Goal: Transaction & Acquisition: Purchase product/service

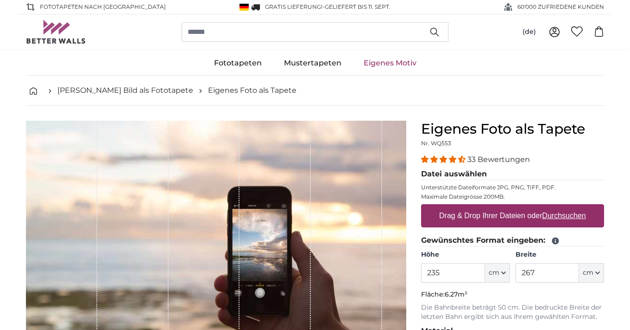
type input "235"
drag, startPoint x: 542, startPoint y: 274, endPoint x: 484, endPoint y: 274, distance: 58.4
click at [516, 274] on input "267" at bounding box center [548, 272] width 64 height 19
type input "155"
click at [509, 298] on p "Fläche: 3.64m²" at bounding box center [512, 294] width 183 height 9
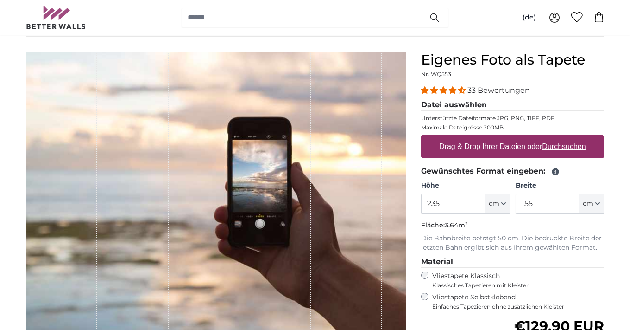
scroll to position [51, 0]
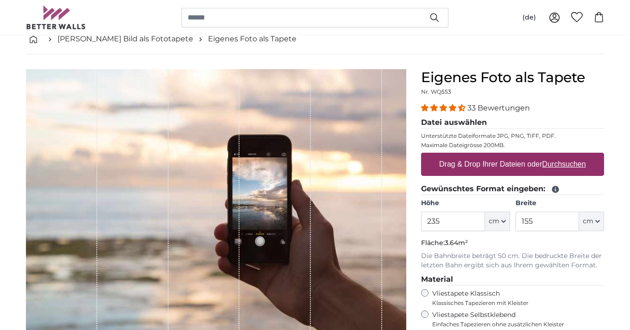
click at [502, 166] on label "Drag & Drop Ihrer Dateien oder Durchsuchen" at bounding box center [513, 164] width 154 height 19
click at [502, 155] on input "Drag & Drop Ihrer Dateien oder Durchsuchen" at bounding box center [512, 153] width 183 height 3
type input "**********"
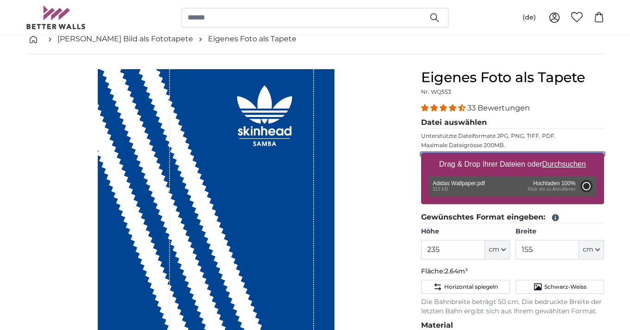
type input "200"
type input "132"
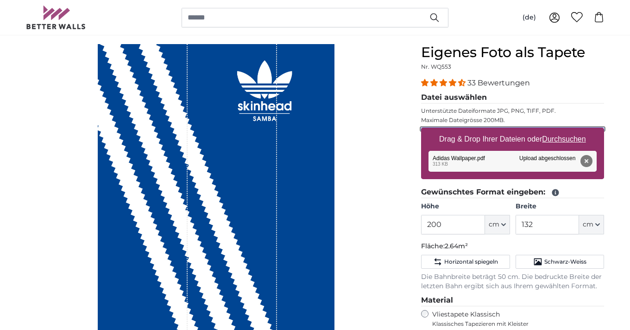
scroll to position [71, 0]
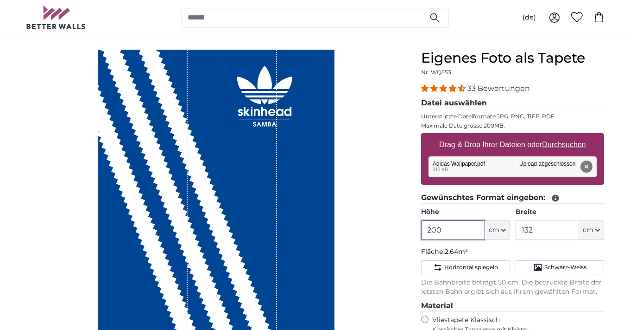
drag, startPoint x: 448, startPoint y: 235, endPoint x: 387, endPoint y: 225, distance: 62.0
click at [421, 225] on input "200" at bounding box center [453, 229] width 64 height 19
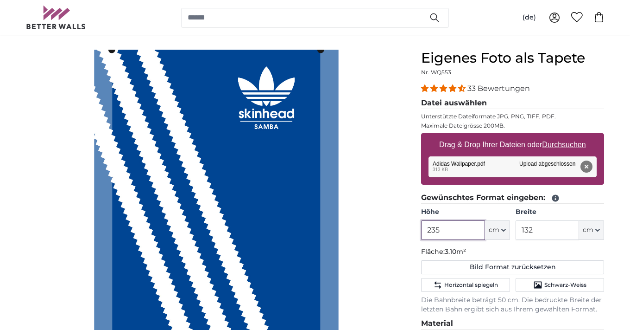
type input "235"
drag, startPoint x: 540, startPoint y: 231, endPoint x: 500, endPoint y: 231, distance: 40.8
click at [516, 231] on input "132" at bounding box center [548, 229] width 64 height 19
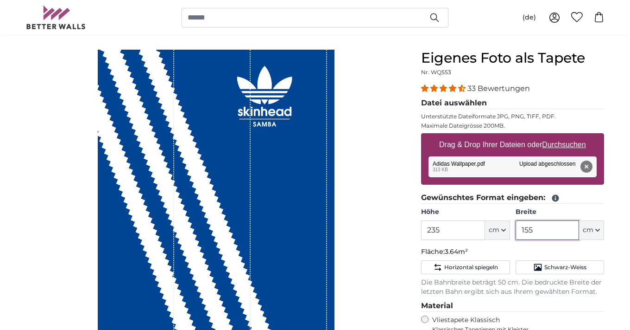
type input "155"
click at [391, 228] on div "Bahnen ausblenden" at bounding box center [216, 235] width 381 height 371
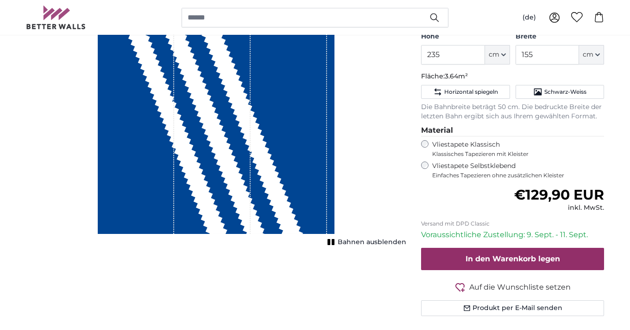
scroll to position [248, 0]
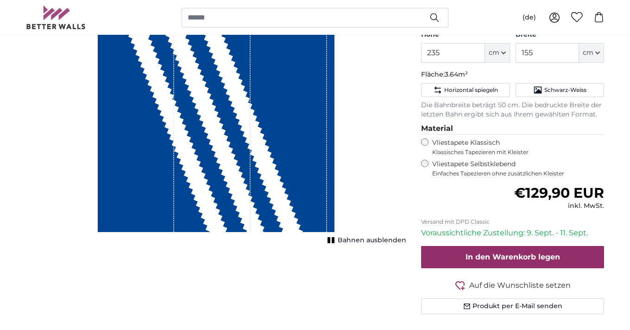
click at [277, 145] on div "1 of 1" at bounding box center [289, 52] width 76 height 359
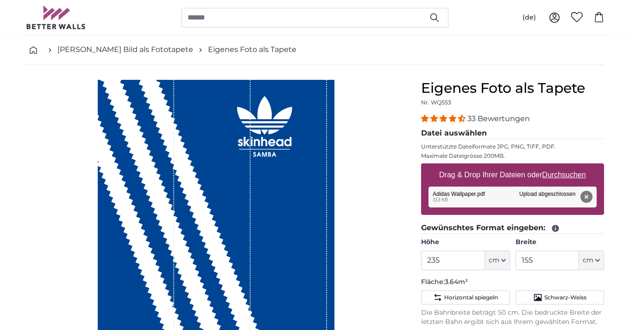
scroll to position [40, 0]
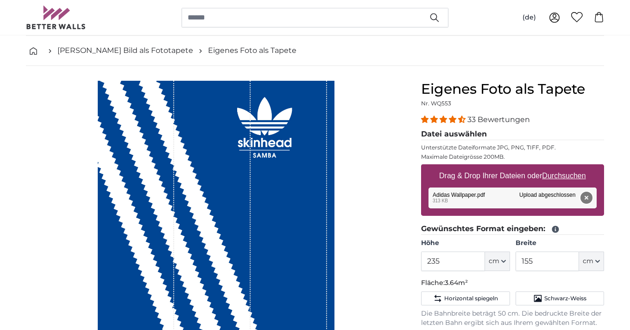
click at [586, 197] on button "Entfernen" at bounding box center [587, 197] width 12 height 12
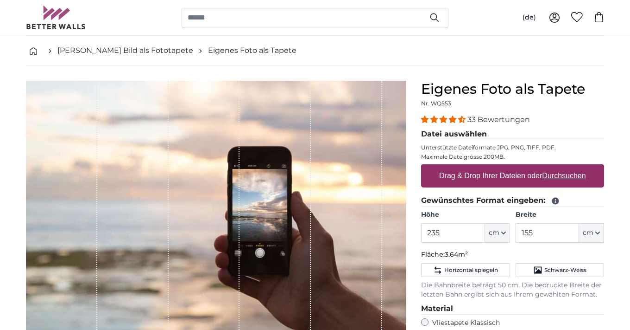
click at [569, 177] on u "Durchsuchen" at bounding box center [565, 175] width 44 height 8
click at [569, 167] on input "Drag & Drop Ihrer Dateien oder Durchsuchen" at bounding box center [512, 165] width 183 height 3
type input "**********"
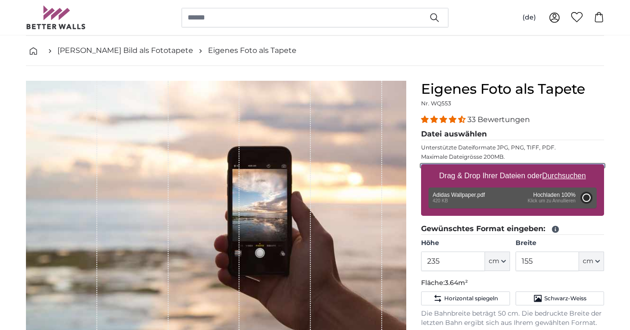
type input "200"
type input "132"
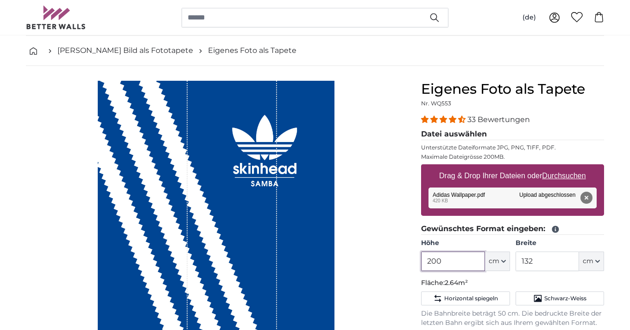
drag, startPoint x: 444, startPoint y: 262, endPoint x: 370, endPoint y: 260, distance: 74.2
click at [421, 260] on input "200" at bounding box center [453, 260] width 64 height 19
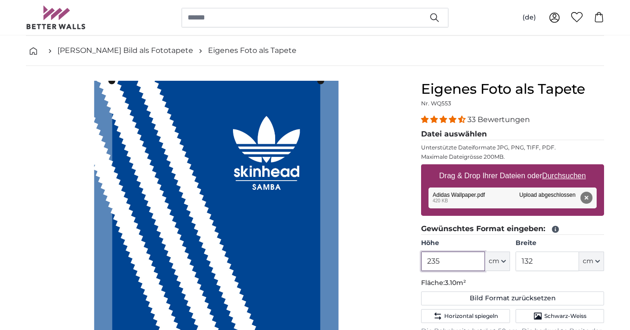
type input "235"
drag, startPoint x: 546, startPoint y: 266, endPoint x: 476, endPoint y: 266, distance: 69.1
click at [516, 266] on input "132" at bounding box center [548, 260] width 64 height 19
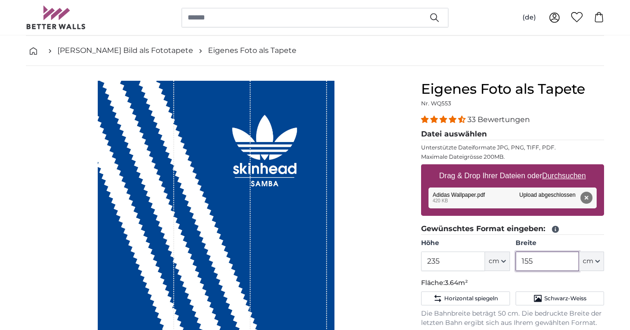
type input "155"
click at [373, 248] on div "Bahnen ausblenden" at bounding box center [216, 266] width 381 height 371
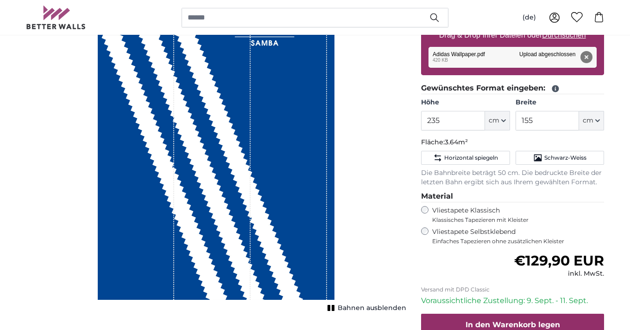
scroll to position [225, 0]
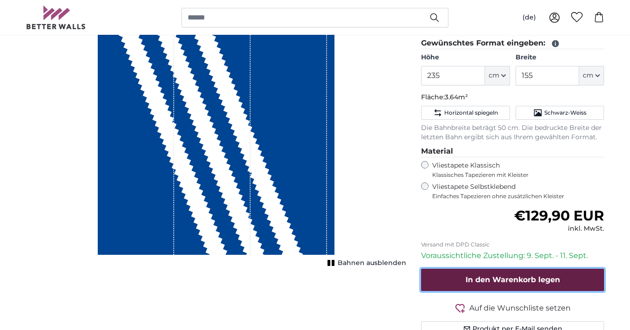
click at [516, 281] on span "In den Warenkorb legen" at bounding box center [513, 279] width 95 height 9
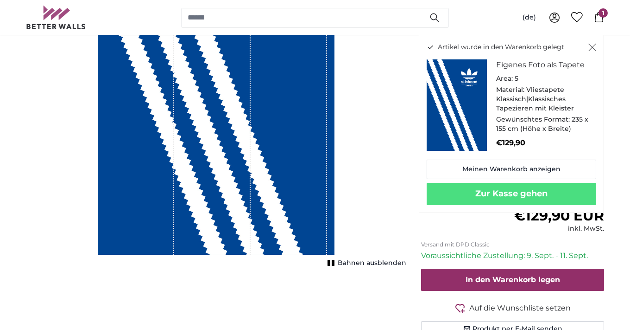
scroll to position [0, 0]
